Goal: Information Seeking & Learning: Stay updated

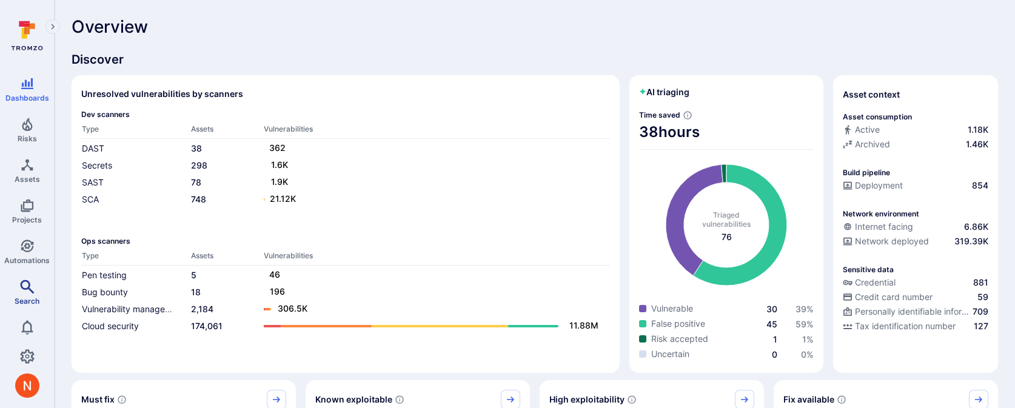
click at [22, 296] on span "Search" at bounding box center [27, 300] width 25 height 9
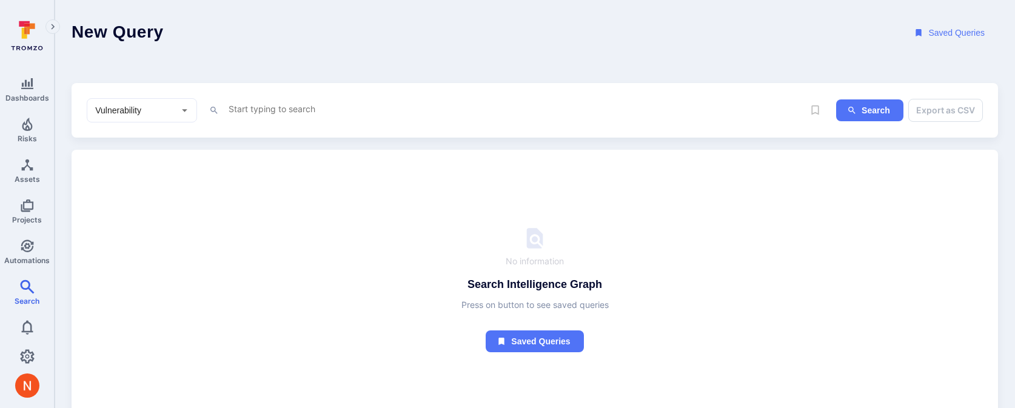
click at [272, 103] on textarea "Intelligence Graph search area" at bounding box center [515, 108] width 576 height 15
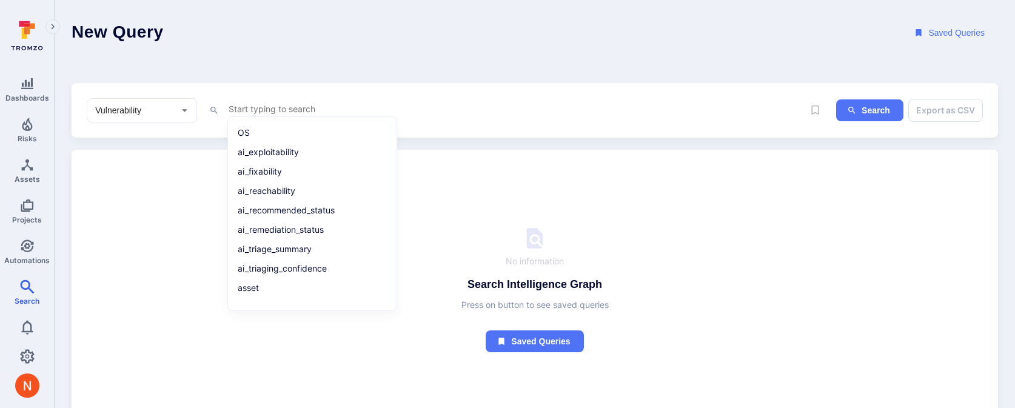
click at [113, 107] on input "Vulnerability" at bounding box center [133, 110] width 80 height 12
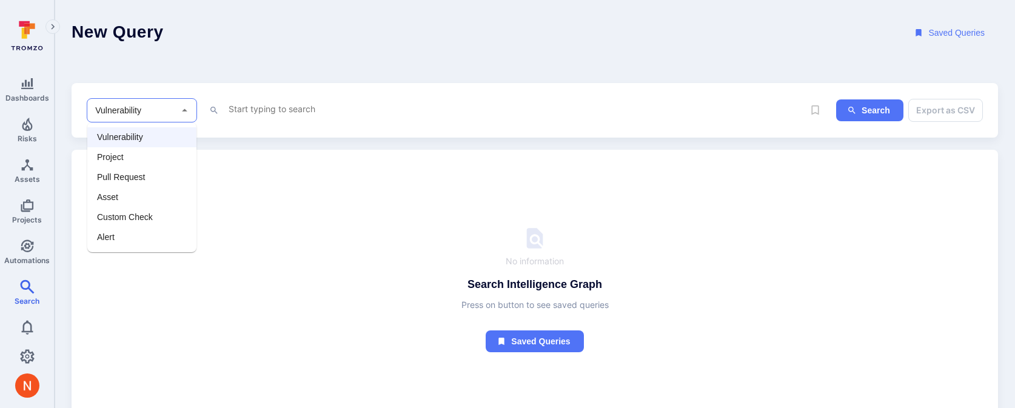
click at [118, 204] on li "Asset" at bounding box center [141, 197] width 109 height 20
type input "Asset"
click at [266, 107] on textarea "Intelligence Graph search area" at bounding box center [515, 108] width 576 height 15
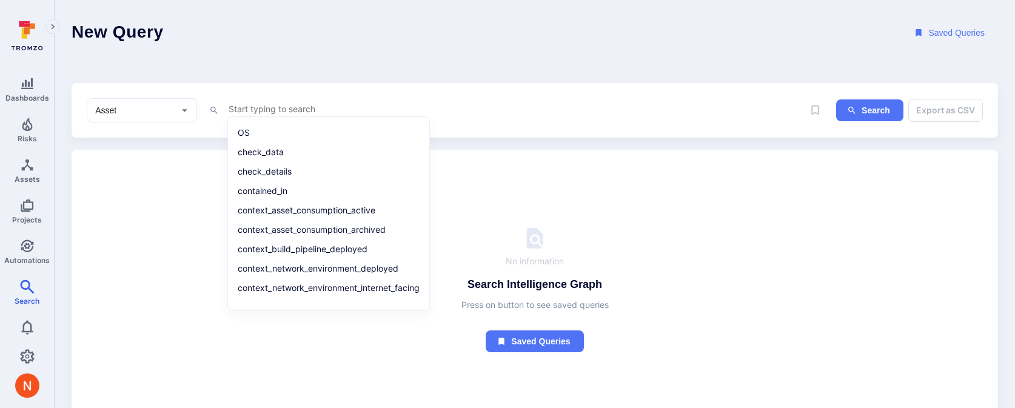
paste textarea "type = "Code Repository" and tags = "bitbar" and tags != "devops" and ( context…"
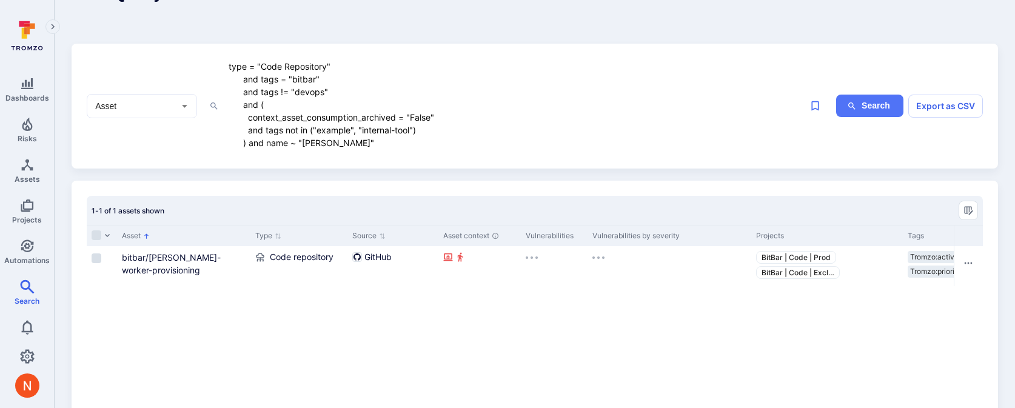
scroll to position [71, 0]
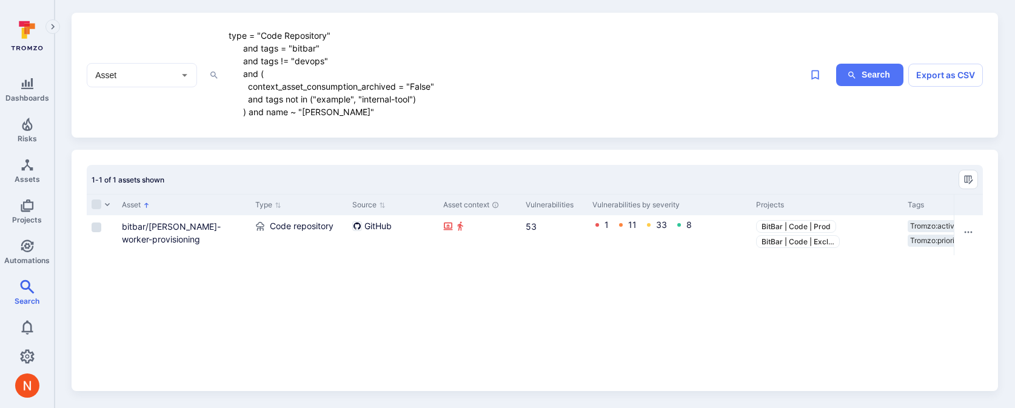
click at [409, 83] on textarea "type = "Code Repository" and tags = "bitbar" and tags != "devops" and ( context…" at bounding box center [515, 74] width 576 height 92
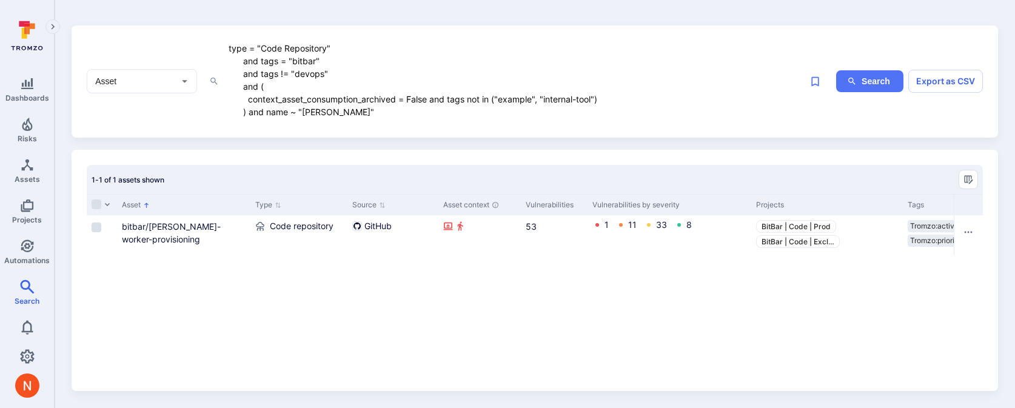
scroll to position [58, 0]
click at [384, 109] on textarea "type = "Code Repository" and tags = "bitbar" and tags != "devops" and ( context…" at bounding box center [515, 80] width 576 height 79
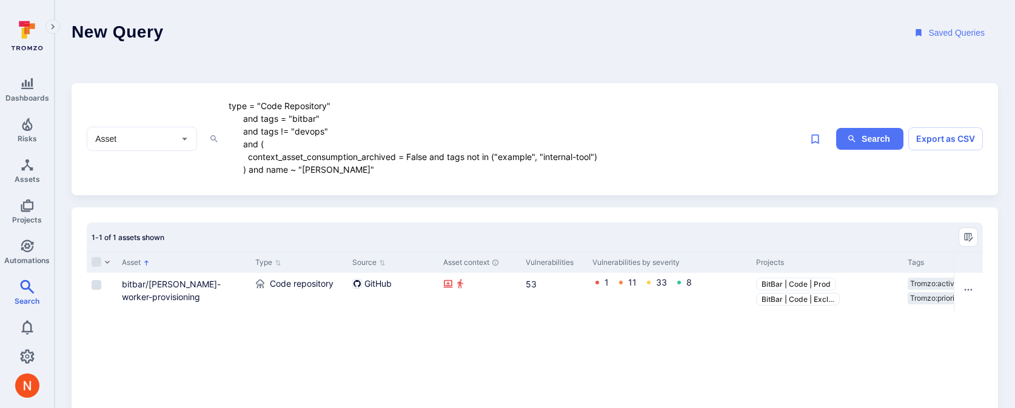
type textarea "type = "Code Repository" and tags = "bitbar" and tags != "devops" and ( context…"
drag, startPoint x: 386, startPoint y: 166, endPoint x: 130, endPoint y: 72, distance: 272.6
click at [130, 72] on div "New Query Saved Queries Asset ​ type = "Code Repository" and tags = "bitbar" an…" at bounding box center [535, 224] width 926 height 449
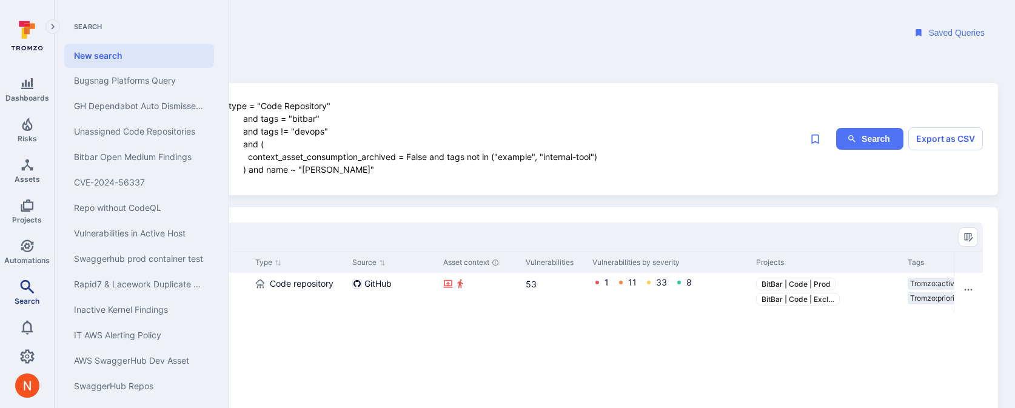
click at [20, 288] on icon "Search" at bounding box center [27, 286] width 15 height 15
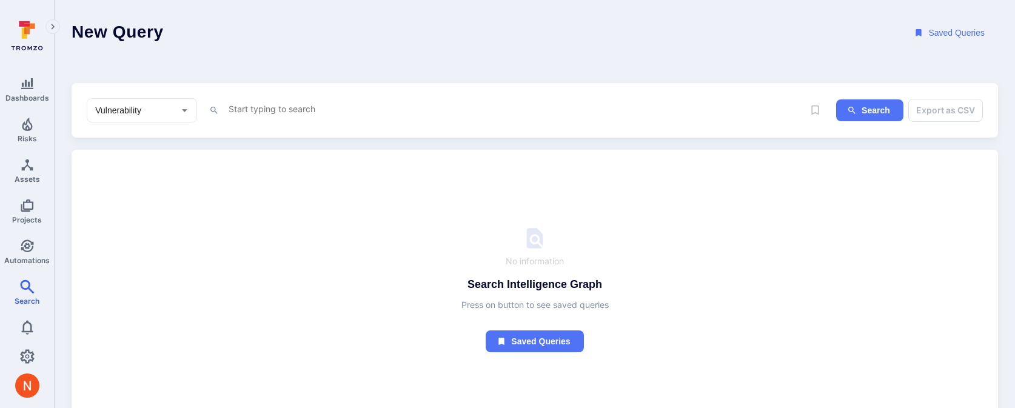
click at [300, 111] on textarea "Intelligence Graph search area" at bounding box center [515, 108] width 576 height 15
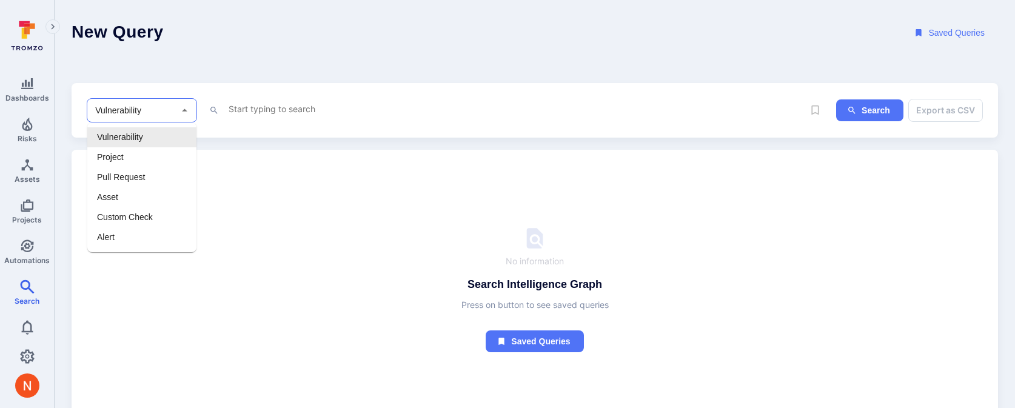
click at [140, 115] on input "Vulnerability" at bounding box center [133, 110] width 80 height 12
click at [107, 194] on li "Asset" at bounding box center [141, 197] width 109 height 20
type input "Asset"
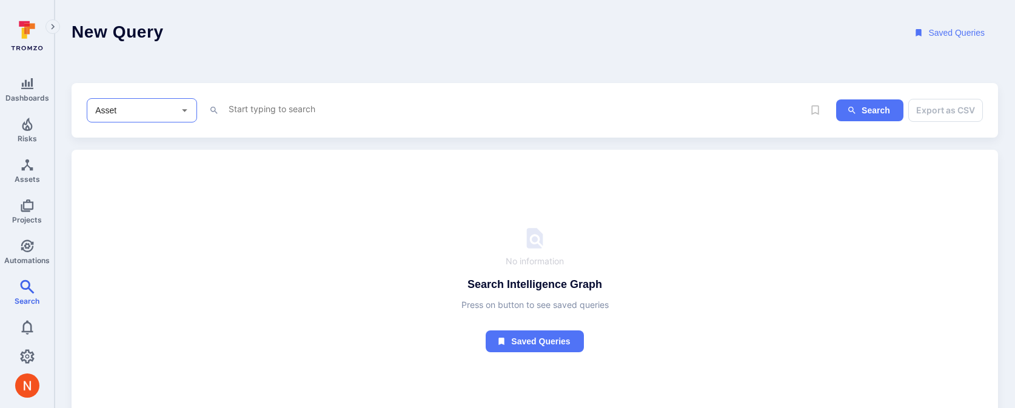
click at [244, 110] on textarea "Intelligence Graph search area" at bounding box center [515, 108] width 576 height 15
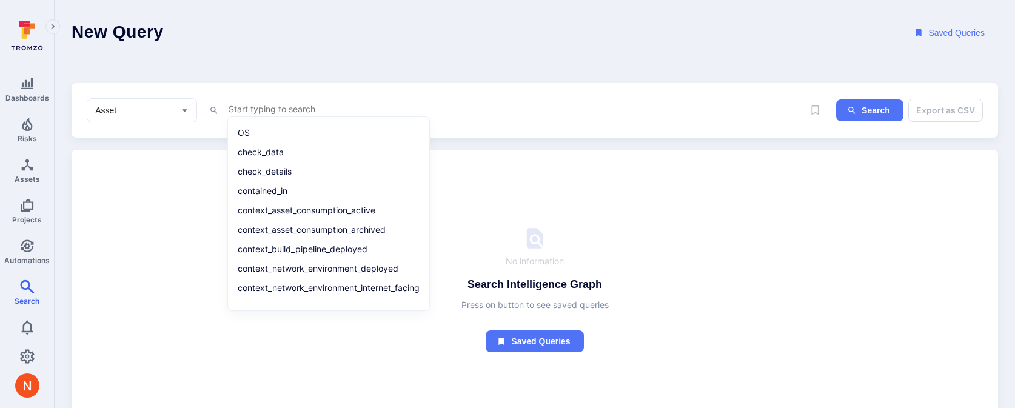
paste textarea "type = "Code Repository" and tags = "bitbar" and tags != "devops" and ( context…"
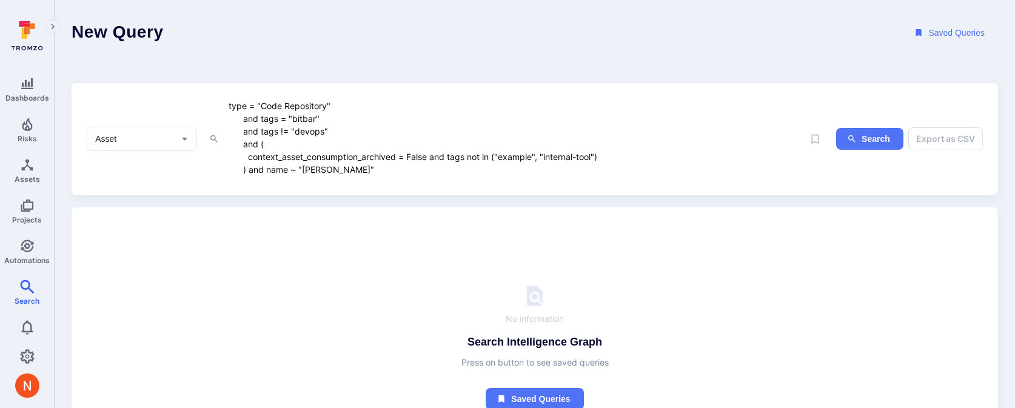
click at [376, 133] on textarea "type = "Code Repository" and tags = "bitbar" and tags != "devops" and ( context…" at bounding box center [515, 137] width 576 height 79
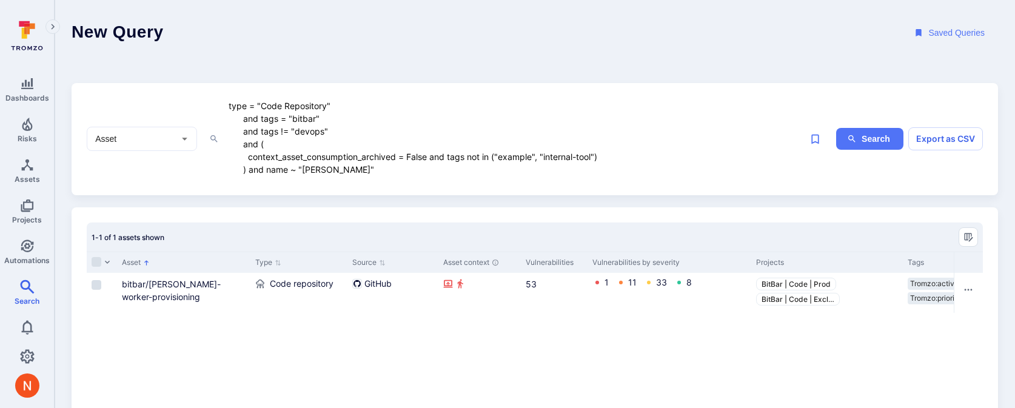
click at [240, 146] on textarea "type = "Code Repository" and tags = "bitbar" and tags != "devops" and ( context…" at bounding box center [515, 137] width 576 height 79
click at [243, 146] on textarea "type = "Code Repository" and tags = "bitbar" and tags != "devops" and ( context…" at bounding box center [515, 137] width 576 height 79
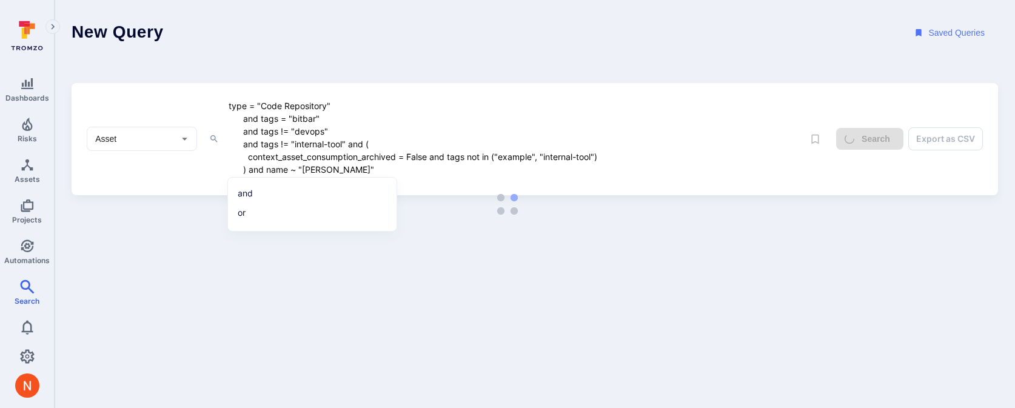
click at [369, 28] on header "New Query Saved Queries" at bounding box center [535, 33] width 960 height 66
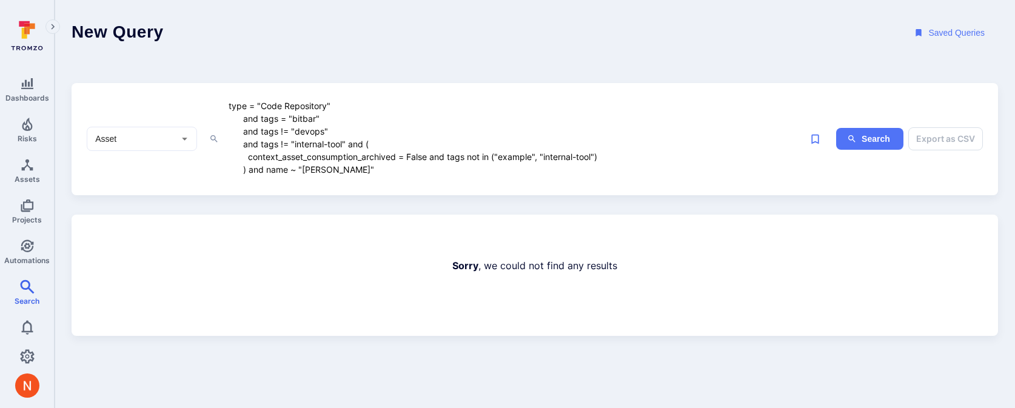
click at [350, 144] on textarea "type = "Code Repository" and tags = "bitbar" and tags != "devops" and tags != "…" at bounding box center [515, 137] width 576 height 79
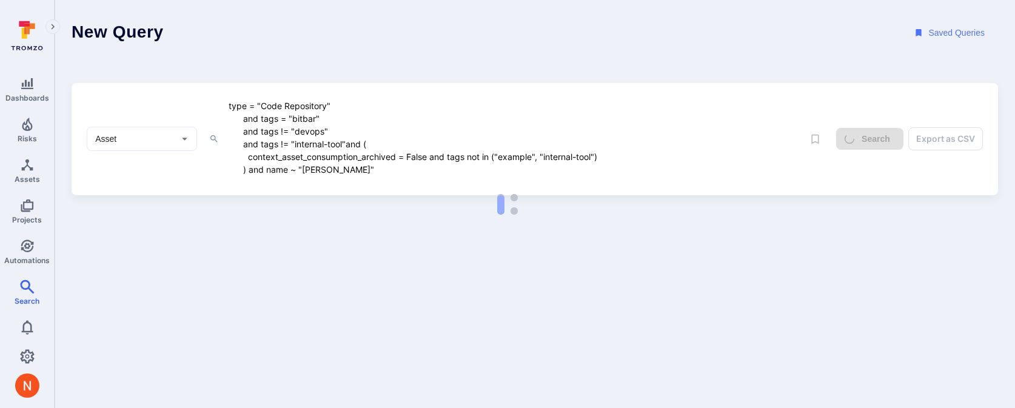
click at [349, 142] on textarea "type = "Code Repository" and tags = "bitbar" and tags != "devops" and tags != "…" at bounding box center [515, 137] width 576 height 79
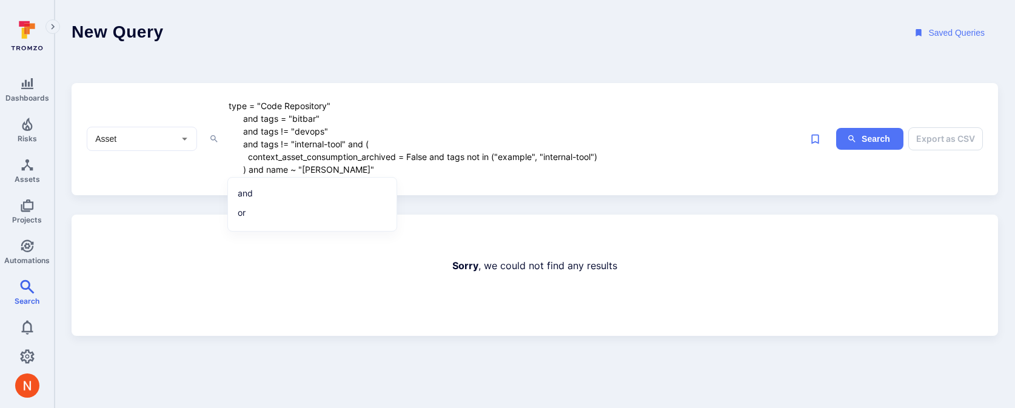
click at [349, 146] on textarea "type = "Code Repository" and tags = "bitbar" and tags != "devops" and tags != "…" at bounding box center [515, 137] width 576 height 79
drag, startPoint x: 346, startPoint y: 142, endPoint x: 245, endPoint y: 142, distance: 100.6
click at [245, 142] on textarea "type = "Code Repository" and tags = "bitbar" and tags != "devops" and tags != "…" at bounding box center [515, 137] width 576 height 79
click at [350, 143] on textarea "type = "Code Repository" and tags = "bitbar" and tags != "devops" and tags != "…" at bounding box center [515, 137] width 576 height 79
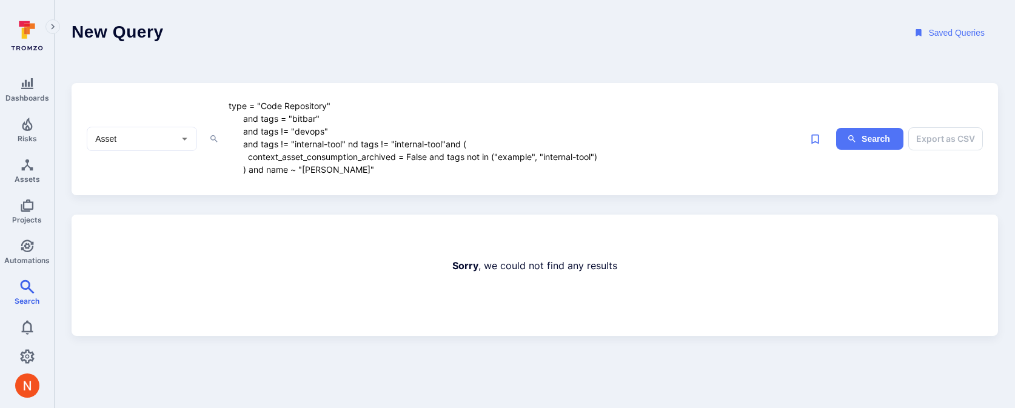
click at [416, 138] on textarea "type = "Code Repository" and tags = "bitbar" and tags != "devops" and tags != "…" at bounding box center [515, 137] width 576 height 79
click at [436, 144] on textarea "type = "Code Repository" and tags = "bitbar" and tags != "devops" and tags != "…" at bounding box center [515, 137] width 576 height 79
click at [433, 144] on textarea "type = "Code Repository" and tags = "bitbar" and tags != "devops" and tags != "…" at bounding box center [515, 137] width 576 height 79
click at [454, 146] on textarea "type = "Code Repository" and tags = "bitbar" and tags != "devops" and tags != "…" at bounding box center [515, 137] width 576 height 79
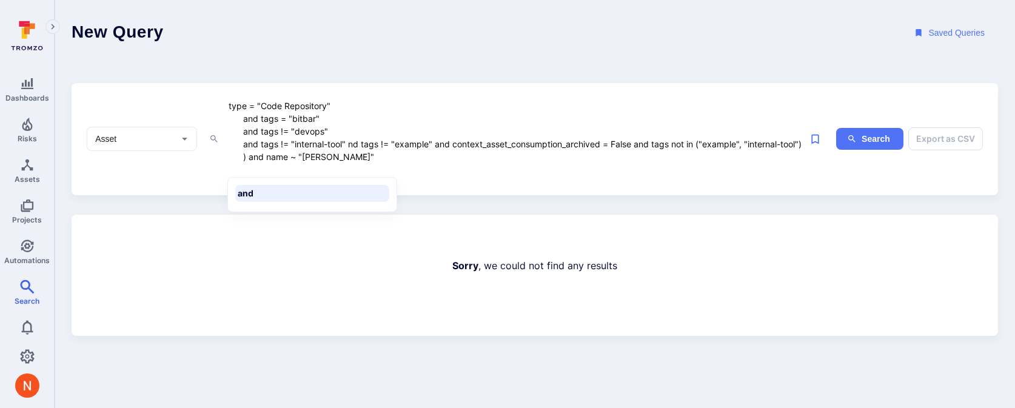
click at [350, 143] on textarea "type = "Code Repository" and tags = "bitbar" and tags != "devops" and tags != "…" at bounding box center [515, 137] width 576 height 79
drag, startPoint x: 246, startPoint y: 167, endPoint x: 639, endPoint y: 142, distance: 393.6
click at [639, 142] on textarea "type = "Code Repository" and tags = "bitbar" and tags != "devops" and tags != "…" at bounding box center [515, 137] width 576 height 79
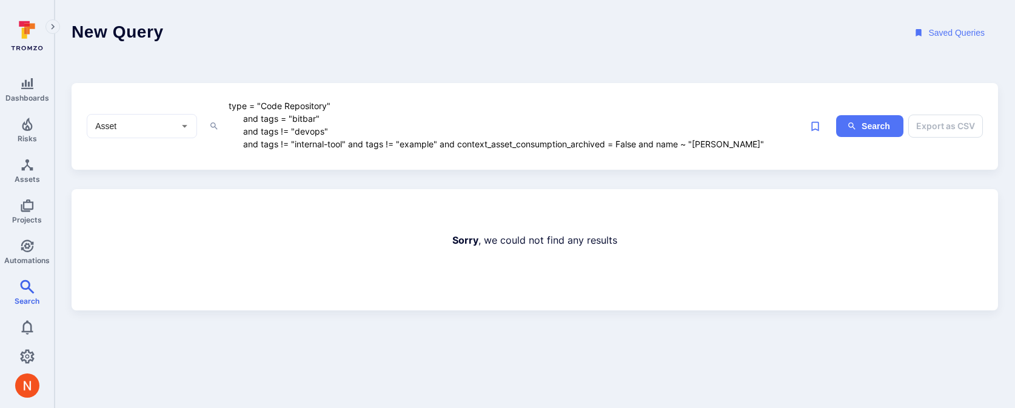
click at [739, 141] on textarea "type = "Code Repository" and tags = "bitbar" and tags != "devops" and tags != "…" at bounding box center [515, 124] width 576 height 53
type textarea "type = "Code Repository" and tags = "bitbar" and tags != "devops" and tags != "…"
click at [711, 349] on body "Dashboards Risks Assets Projects Automations Search 0 Search New search Bugsnag…" at bounding box center [507, 204] width 1015 height 408
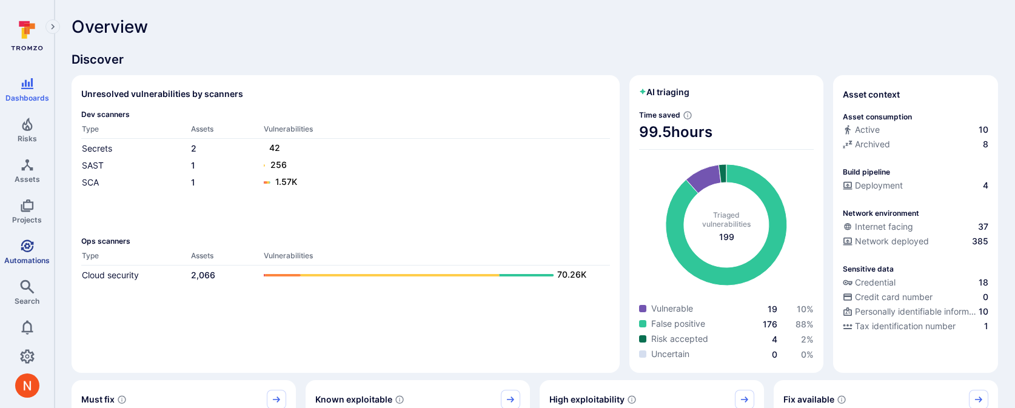
click at [27, 241] on icon "Automations" at bounding box center [27, 246] width 15 height 15
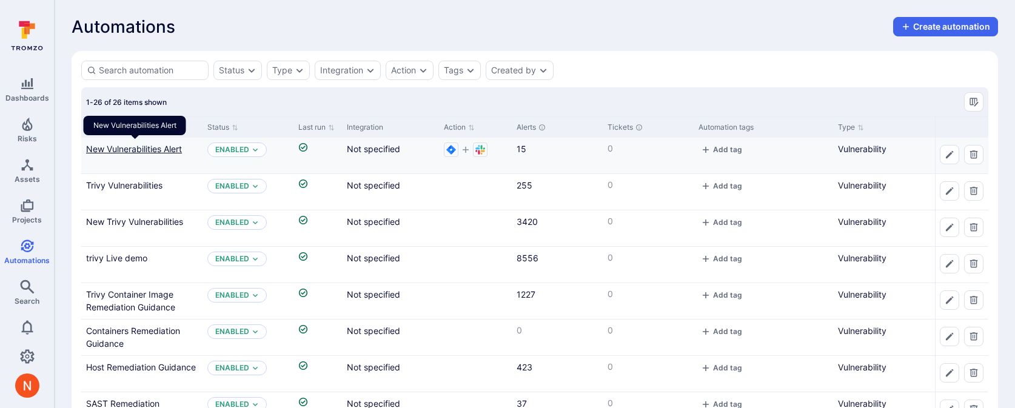
click at [175, 148] on link "New Vulnerabilities Alert" at bounding box center [134, 149] width 96 height 10
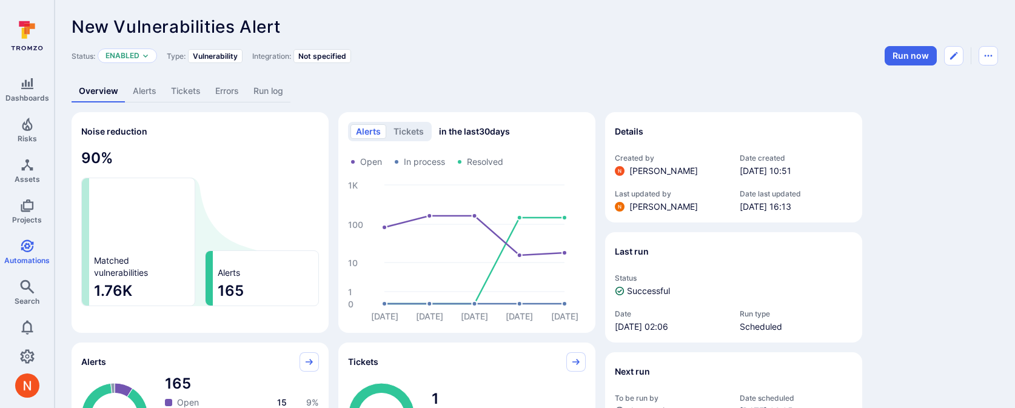
click at [275, 95] on link "Run log" at bounding box center [268, 91] width 44 height 22
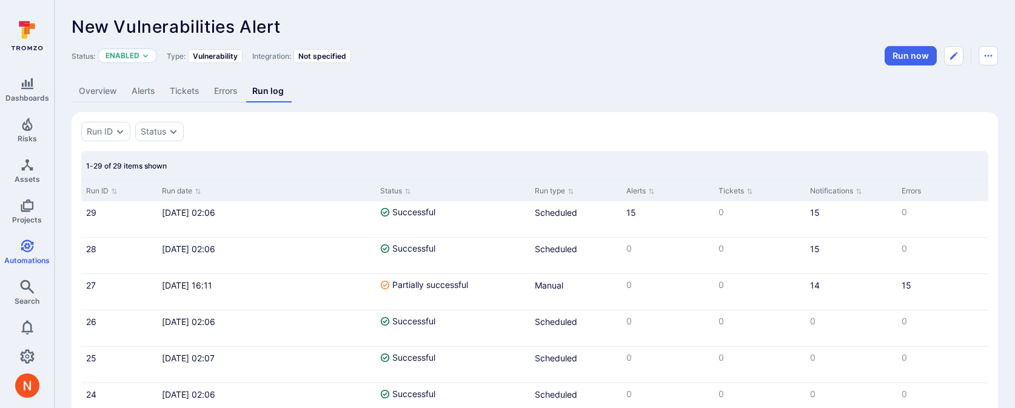
click at [153, 92] on link "Alerts" at bounding box center [143, 91] width 38 height 22
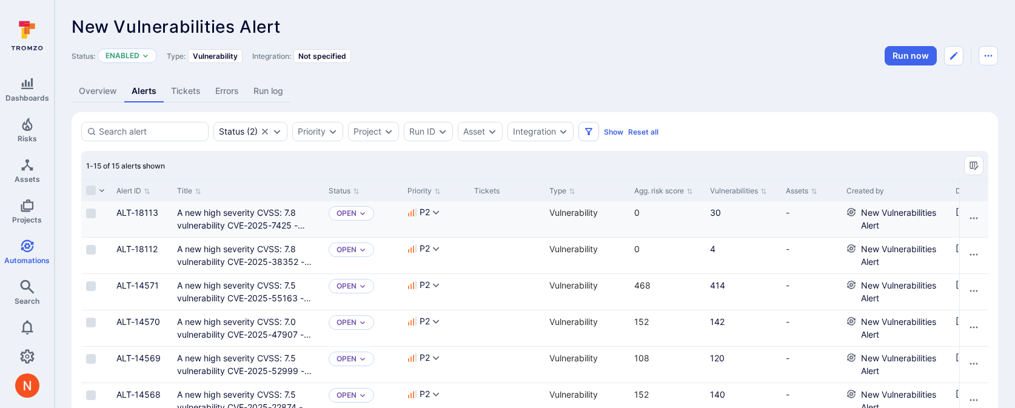
click at [200, 232] on div "A new high severity CVSS: 7.8 vulnerability CVE-2025-7425 - libxml2 has been id…" at bounding box center [248, 219] width 152 height 36
click at [203, 204] on div "A new high severity CVSS: 7.8 vulnerability CVE-2025-7425 - libxml2 has been id…" at bounding box center [248, 219] width 152 height 36
click at [204, 212] on link "A new high severity CVSS: 7.8 vulnerability CVE-2025-7425 - libxml2 has been id…" at bounding box center [241, 231] width 128 height 49
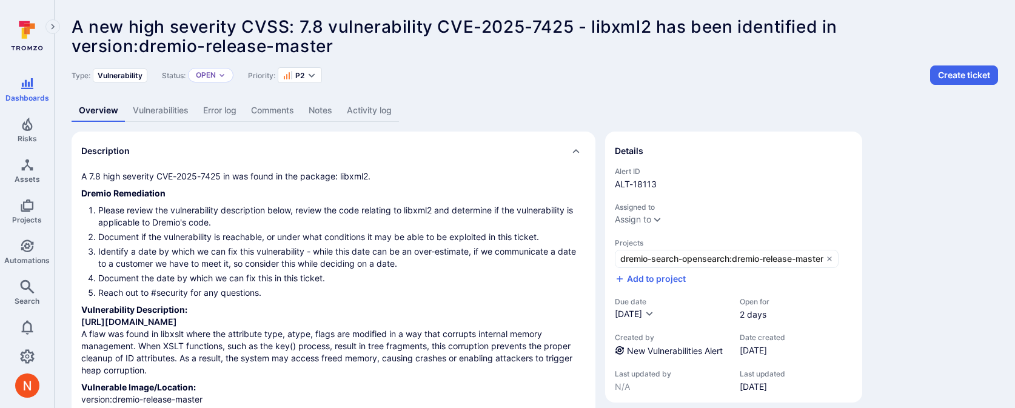
click at [205, 105] on link "Error log" at bounding box center [220, 110] width 48 height 22
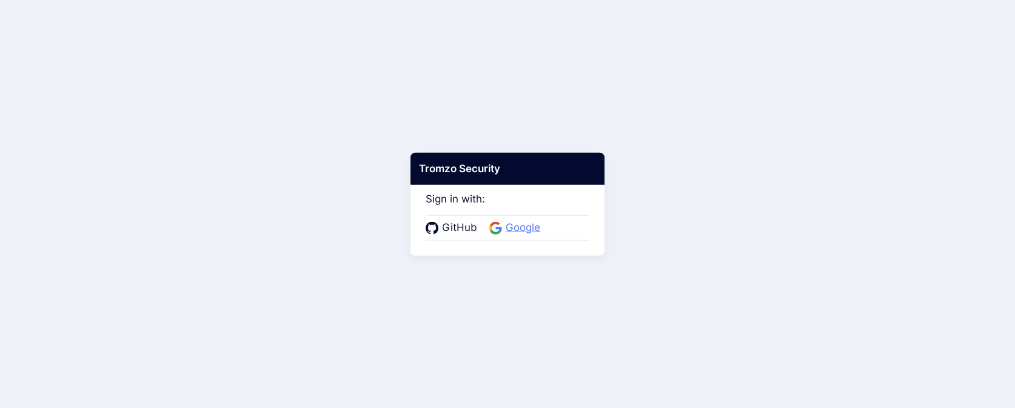
click at [503, 232] on span "Google" at bounding box center [523, 228] width 42 height 16
